Goal: Information Seeking & Learning: Learn about a topic

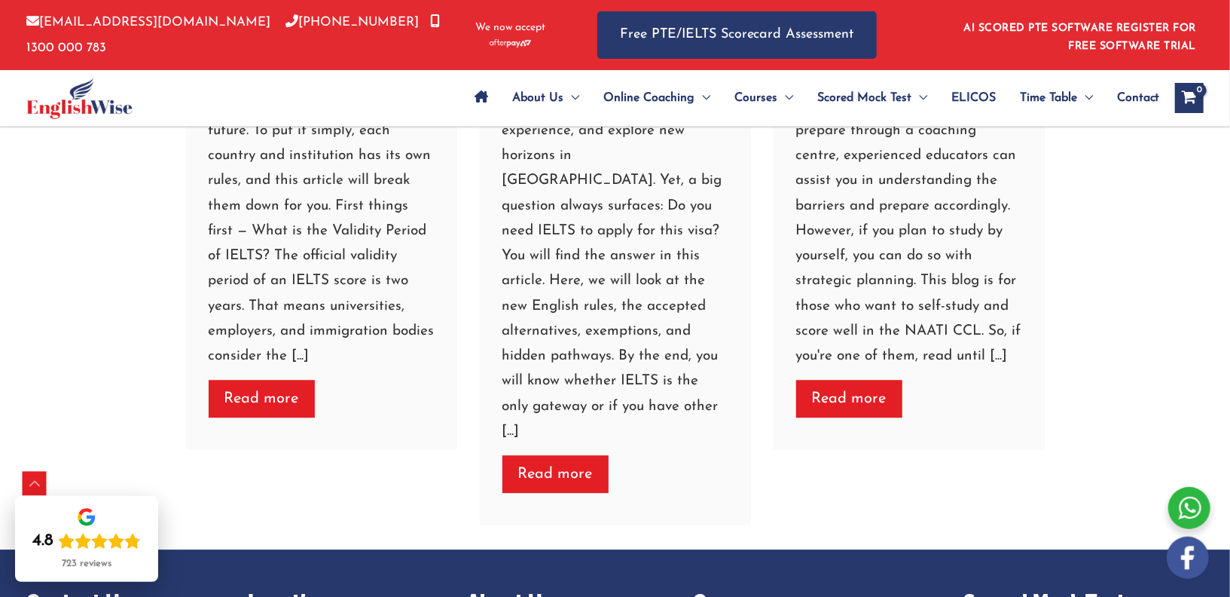
scroll to position [6293, 0]
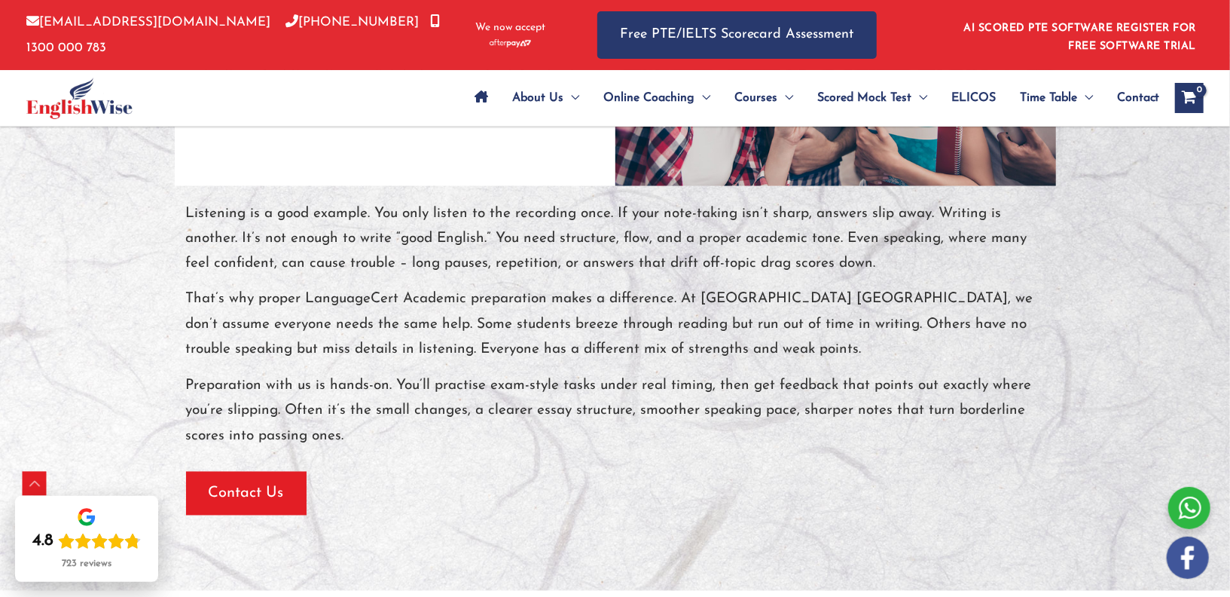
scroll to position [2430, 0]
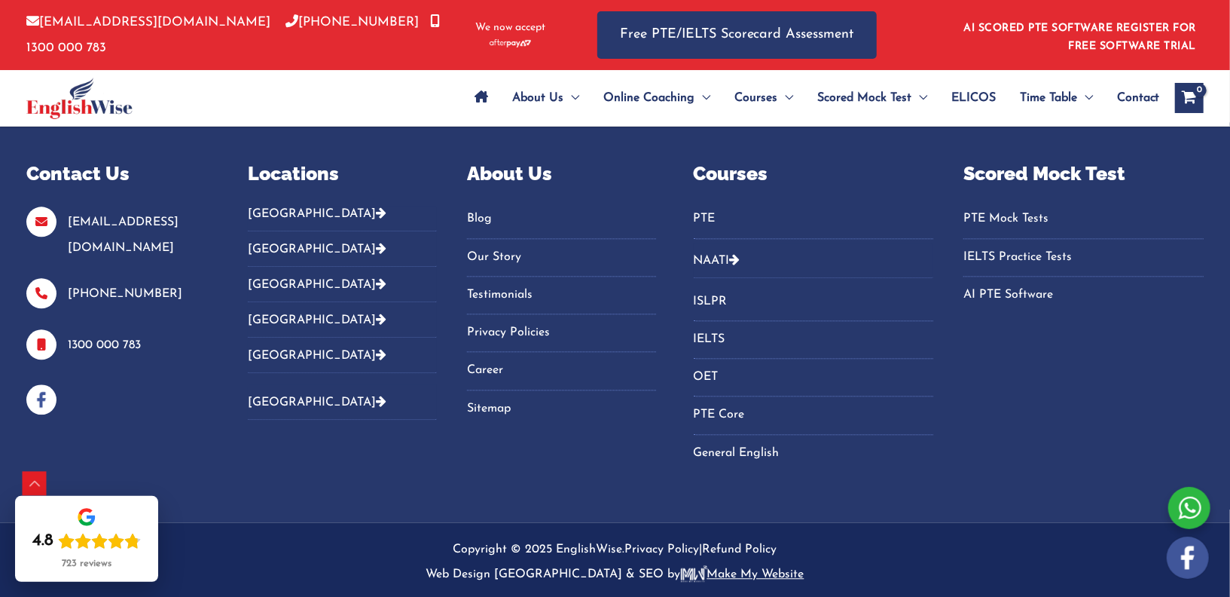
scroll to position [6659, 0]
